Goal: Information Seeking & Learning: Learn about a topic

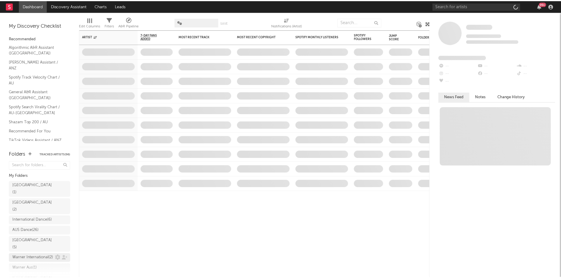
scroll to position [59, 0]
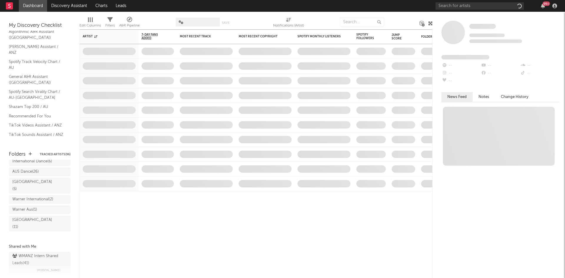
drag, startPoint x: 27, startPoint y: 245, endPoint x: 67, endPoint y: 191, distance: 67.5
click at [27, 253] on div "WMANZ Intern Shared Leads ( 41 )" at bounding box center [38, 260] width 53 height 14
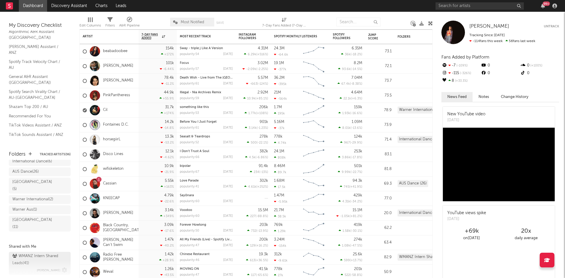
click at [27, 253] on div "WMANZ Intern Shared Leads ( 41 )" at bounding box center [38, 260] width 53 height 14
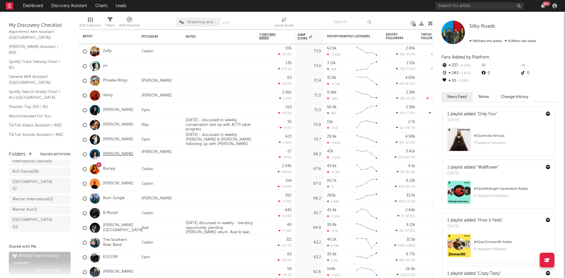
click at [113, 155] on link "[PERSON_NAME]" at bounding box center [118, 154] width 30 height 5
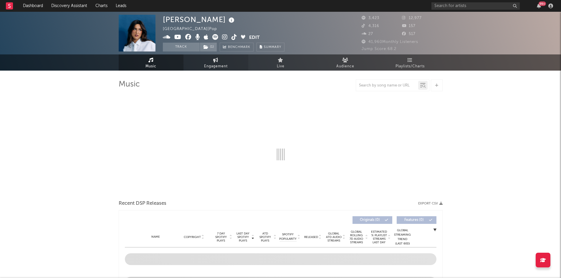
select select "1w"
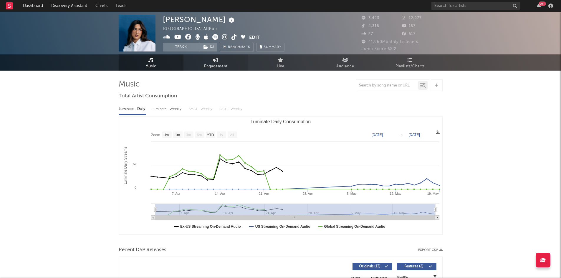
click at [214, 66] on span "Engagement" at bounding box center [216, 66] width 24 height 7
select select "1w"
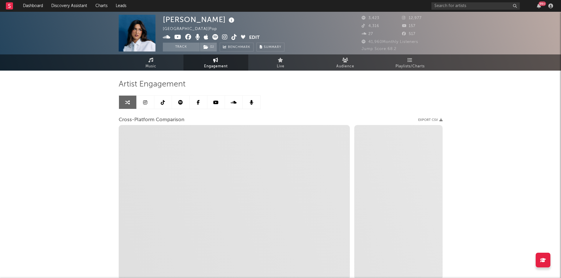
select select "1m"
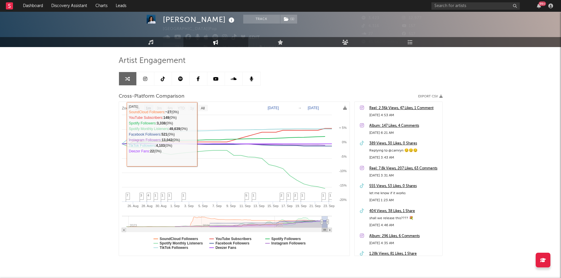
scroll to position [13, 0]
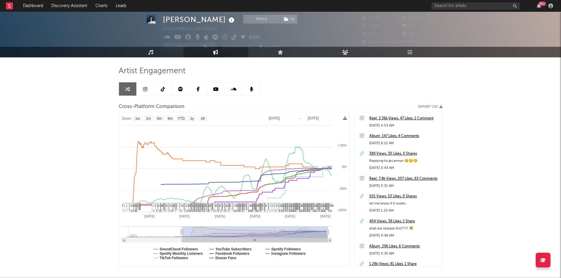
type input "2023-09-27"
select select "1w"
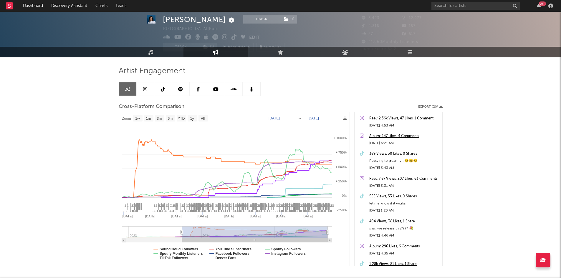
drag, startPoint x: 321, startPoint y: 230, endPoint x: 180, endPoint y: 230, distance: 141.0
drag, startPoint x: 327, startPoint y: 232, endPoint x: 333, endPoint y: 229, distance: 7.3
click at [336, 231] on icon "Created with Highcharts 10.3.3 Jan '24 Jan '25 May '24 Sep '24 May '25 Sep '25 …" at bounding box center [234, 189] width 230 height 154
select select "1w"
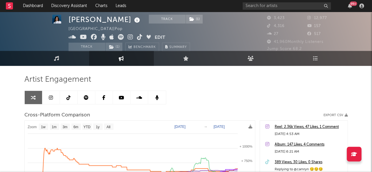
scroll to position [0, 0]
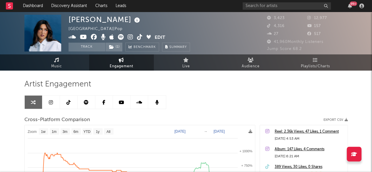
click at [131, 36] on icon at bounding box center [131, 37] width 6 height 6
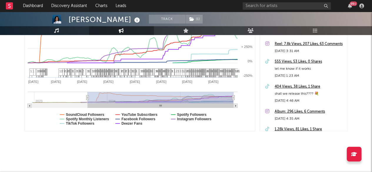
scroll to position [148, 0]
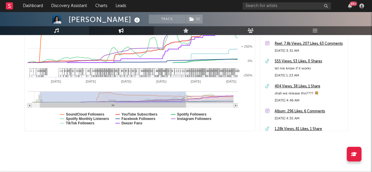
type input "2023-01-29"
type input "2025-01-27"
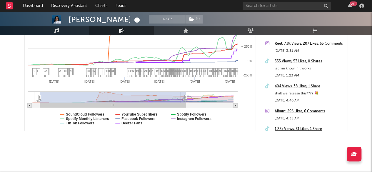
drag, startPoint x: 89, startPoint y: 98, endPoint x: 20, endPoint y: 99, distance: 69.2
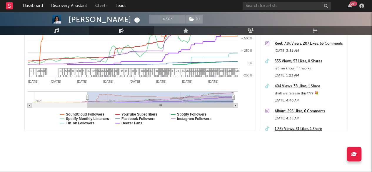
select select "1w"
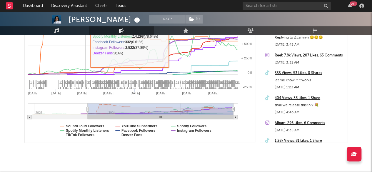
scroll to position [136, 0]
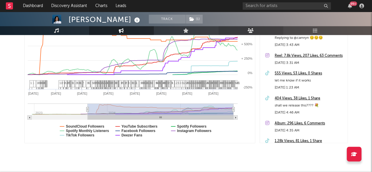
click at [250, 28] on icon at bounding box center [251, 30] width 6 height 5
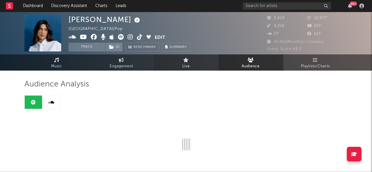
click at [199, 61] on link "Live" at bounding box center [186, 62] width 65 height 16
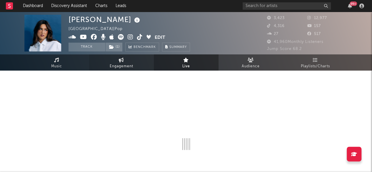
click at [113, 65] on span "Engagement" at bounding box center [122, 66] width 24 height 7
select select "1w"
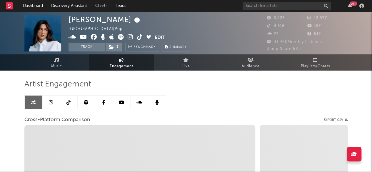
click at [51, 104] on link at bounding box center [51, 102] width 18 height 13
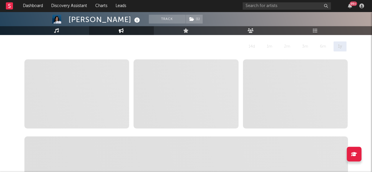
select select "6m"
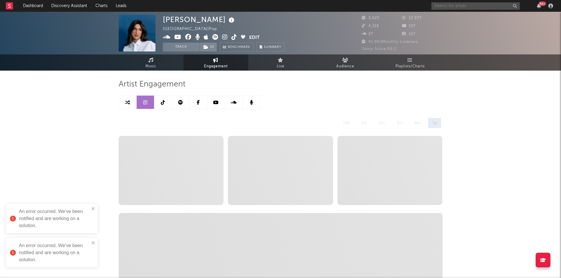
click at [480, 5] on input "text" at bounding box center [475, 5] width 88 height 7
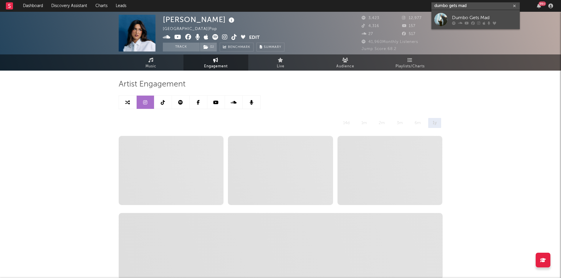
type input "dumbo gets mad"
click at [466, 14] on link "Dumbo Gets Mad" at bounding box center [475, 19] width 88 height 19
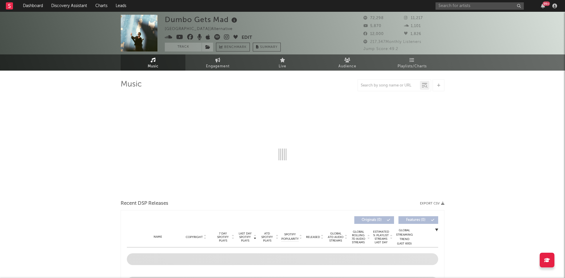
select select "6m"
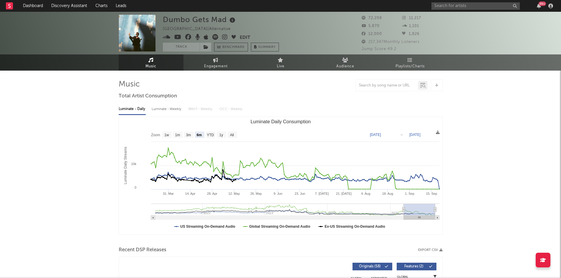
select select "6m"
click at [170, 112] on div "Luminate - Weekly" at bounding box center [167, 109] width 31 height 10
select select "6m"
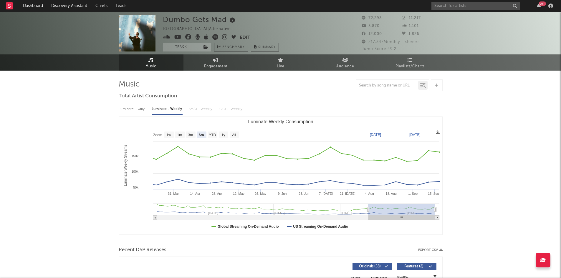
click at [138, 111] on div "Luminate - Daily" at bounding box center [132, 109] width 27 height 10
select select "6m"
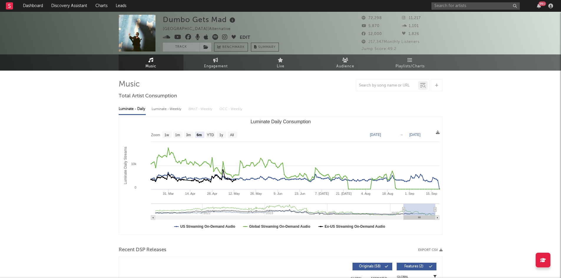
click at [221, 67] on span "Engagement" at bounding box center [216, 66] width 24 height 7
select select "1w"
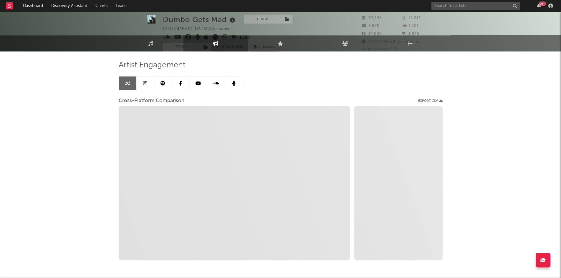
scroll to position [29, 0]
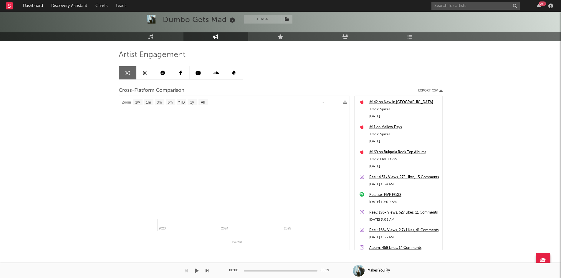
select select "1m"
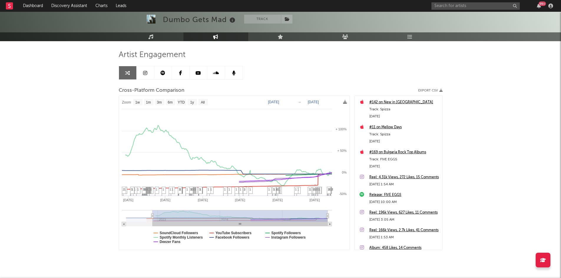
drag, startPoint x: 322, startPoint y: 216, endPoint x: 152, endPoint y: 212, distance: 170.1
click at [152, 212] on g at bounding box center [227, 218] width 210 height 16
type input "2022-11-30"
select select "1w"
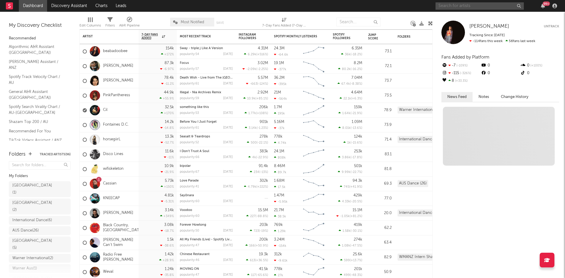
click at [447, 6] on input "text" at bounding box center [480, 5] width 88 height 7
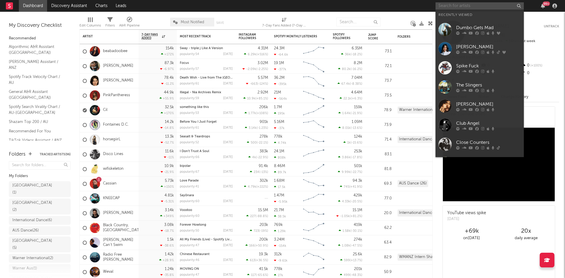
click at [447, 6] on input "text" at bounding box center [480, 5] width 88 height 7
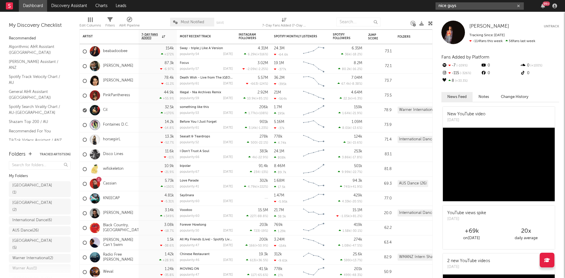
click at [470, 5] on input "nice guys" at bounding box center [480, 5] width 88 height 7
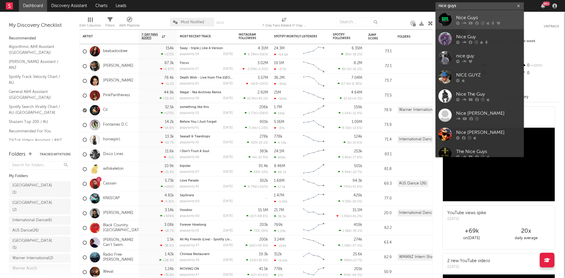
type input "nice guys"
click at [475, 14] on div "Nice Guys" at bounding box center [488, 17] width 65 height 7
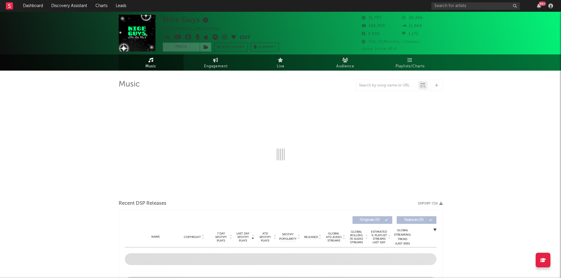
select select "6m"
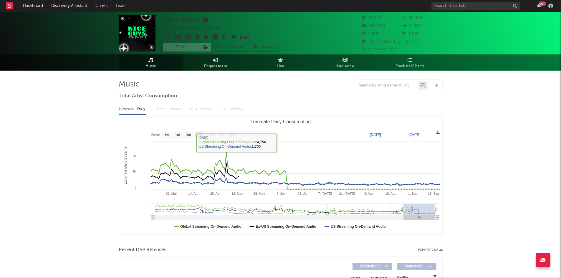
click at [193, 110] on div "Luminate - Daily Luminate - Weekly BMAT - Weekly OCC - Weekly" at bounding box center [281, 109] width 324 height 10
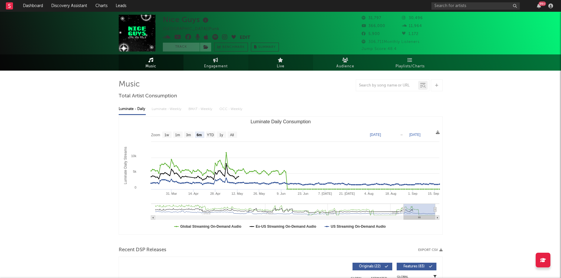
click at [281, 57] on link "Live" at bounding box center [280, 62] width 65 height 16
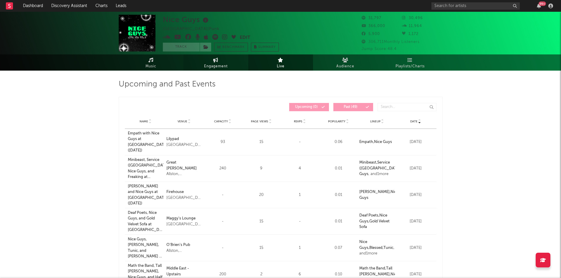
click at [213, 62] on link "Engagement" at bounding box center [215, 62] width 65 height 16
select select "1w"
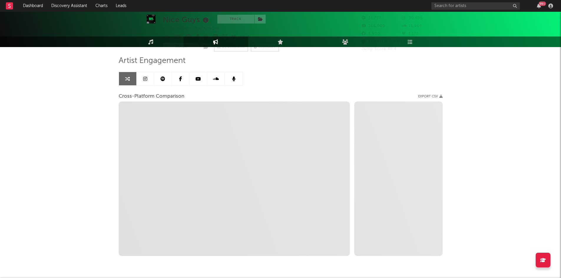
scroll to position [13, 0]
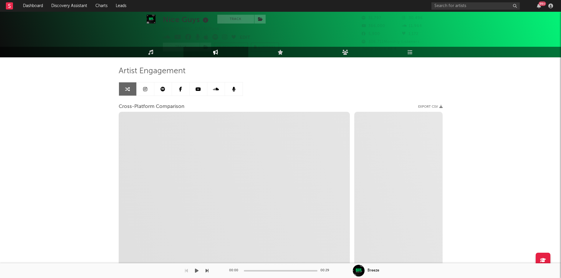
select select "1m"
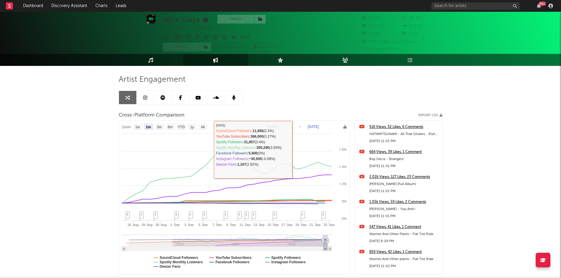
scroll to position [0, 0]
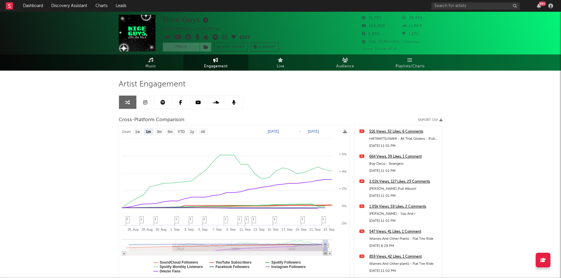
click at [222, 36] on icon at bounding box center [225, 37] width 6 height 6
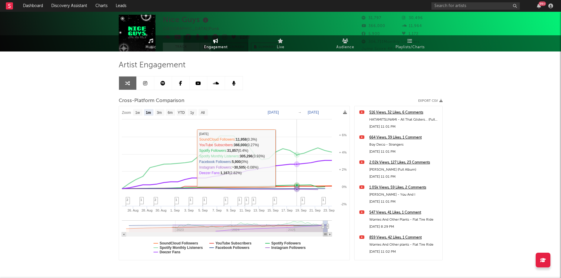
scroll to position [29, 0]
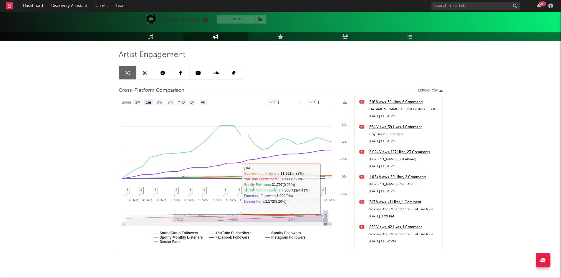
click at [320, 216] on rect at bounding box center [224, 216] width 197 height 12
type input "[DATE]"
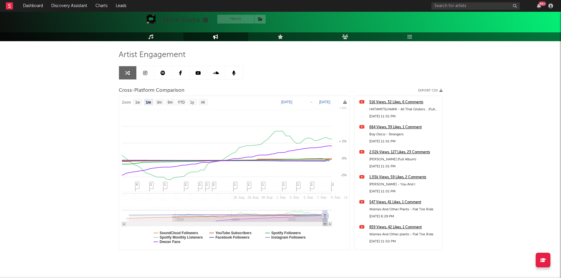
select select "1m"
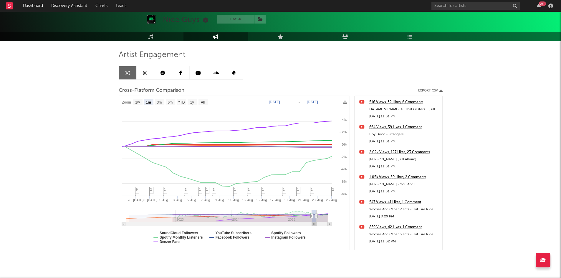
type input "[DATE]"
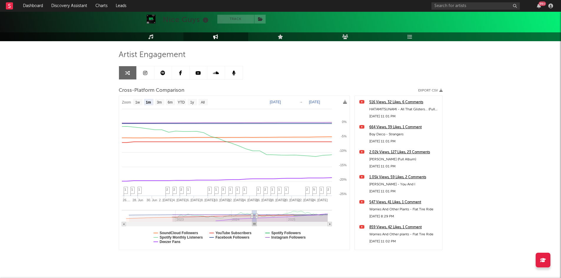
type input "[DATE]"
click at [250, 224] on icon "Created with Highcharts 10.3.3 [DATE].… [DATE]. [DATE]. [DATE]. [DATE]. [DATE].…" at bounding box center [234, 173] width 230 height 154
type input "[DATE]"
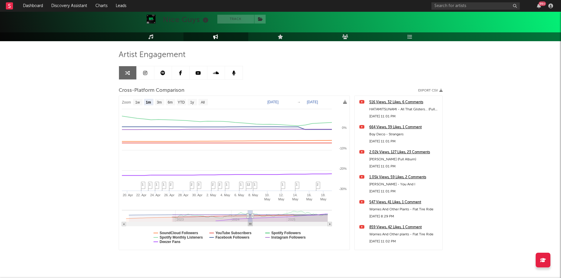
select select "1m"
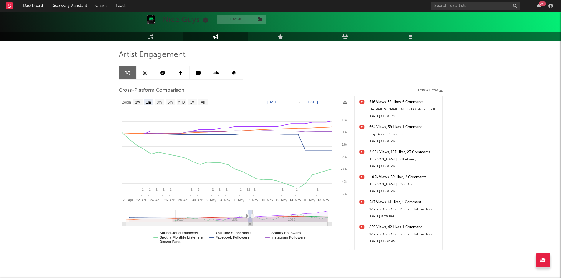
select select "1w"
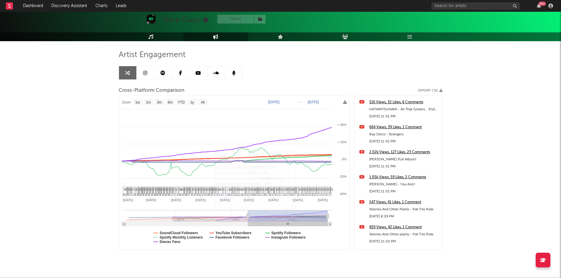
drag, startPoint x: 247, startPoint y: 216, endPoint x: 147, endPoint y: 216, distance: 99.8
click at [132, 210] on g at bounding box center [227, 218] width 210 height 16
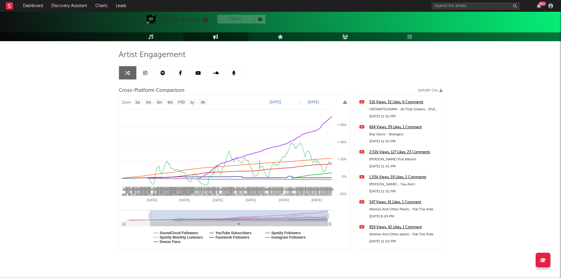
select select "1w"
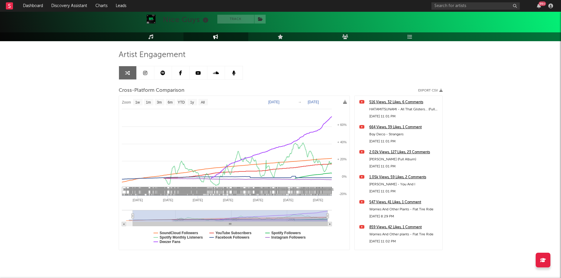
select select "1w"
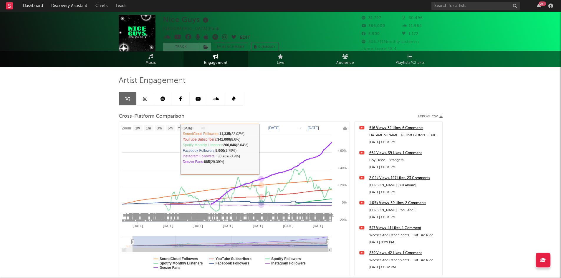
scroll to position [0, 0]
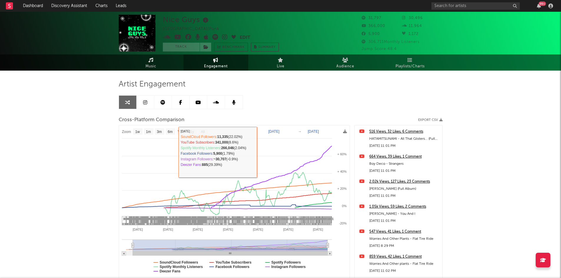
click at [204, 22] on icon at bounding box center [205, 20] width 9 height 8
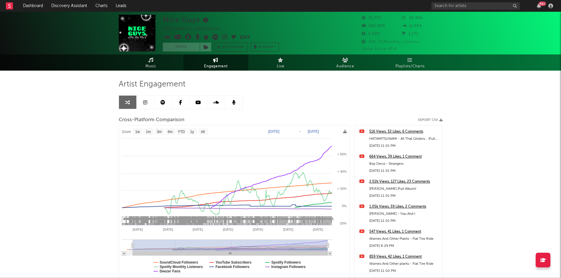
click at [383, 80] on div "Artist Engagement" at bounding box center [281, 84] width 324 height 10
click at [225, 39] on icon at bounding box center [225, 37] width 6 height 6
click at [232, 37] on icon at bounding box center [233, 37] width 4 height 4
